Goal: Transaction & Acquisition: Purchase product/service

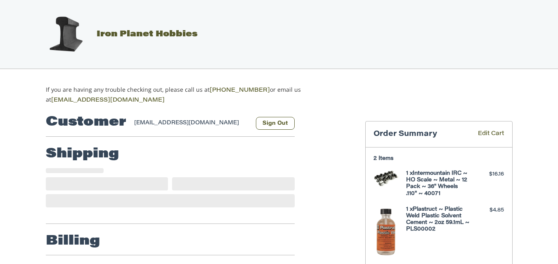
select select "**"
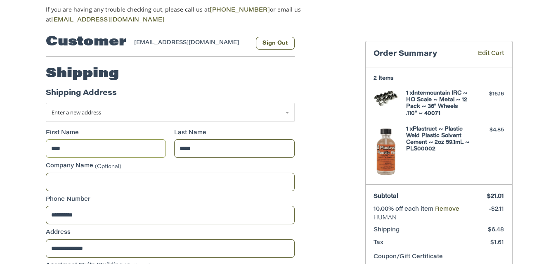
scroll to position [82, 0]
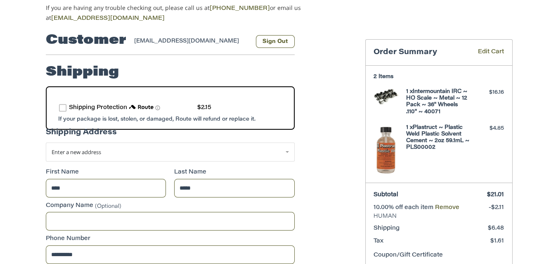
click at [65, 106] on label "route shipping protection selector element" at bounding box center [62, 107] width 7 height 7
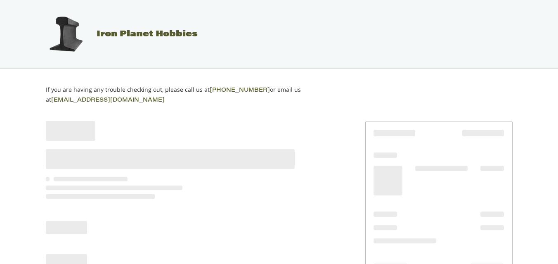
scroll to position [68, 0]
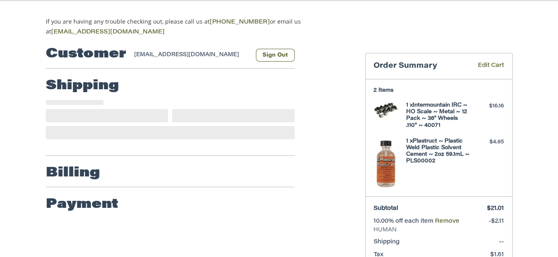
select select "**"
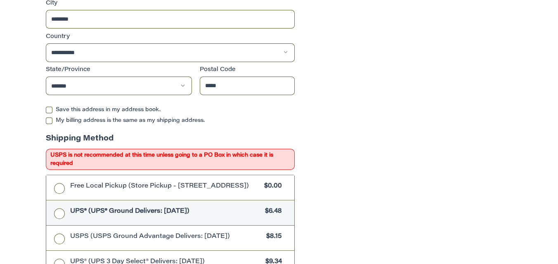
scroll to position [446, 0]
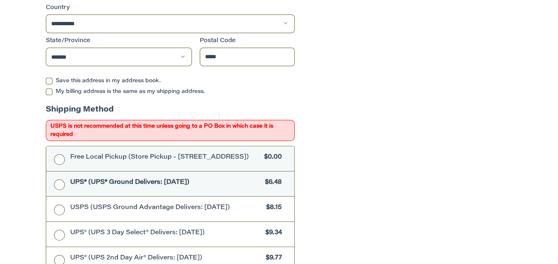
click at [61, 154] on label "Free Local Pickup (Store Pickup - 106 E. Center St., Rogersville MO 65742) $0.00" at bounding box center [170, 158] width 248 height 25
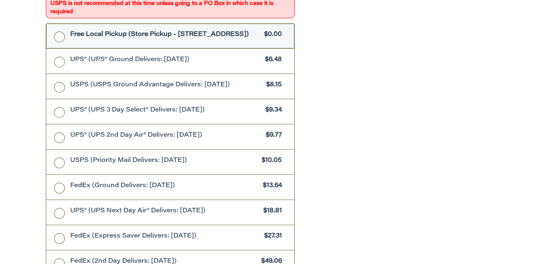
scroll to position [756, 0]
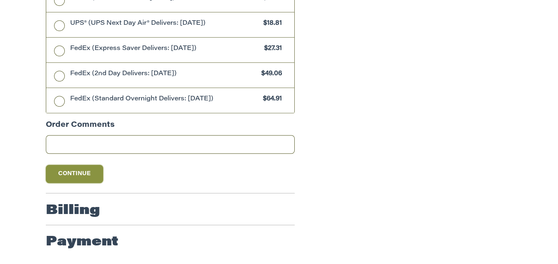
click at [71, 176] on button "Continue" at bounding box center [75, 174] width 58 height 18
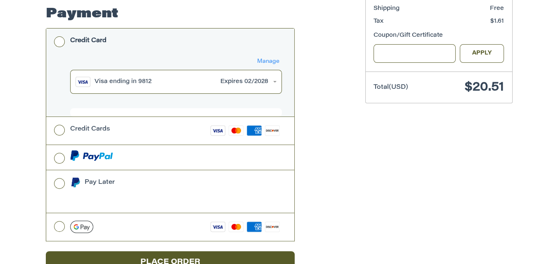
scroll to position [308, 0]
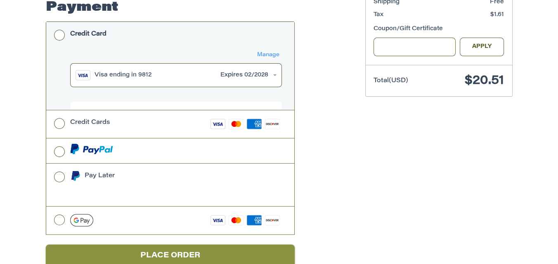
click at [184, 244] on button "Place Order" at bounding box center [170, 255] width 249 height 23
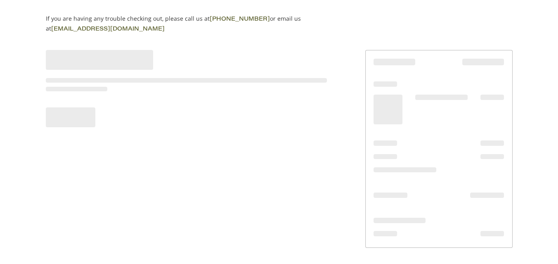
scroll to position [68, 0]
